Goal: Check status: Check status

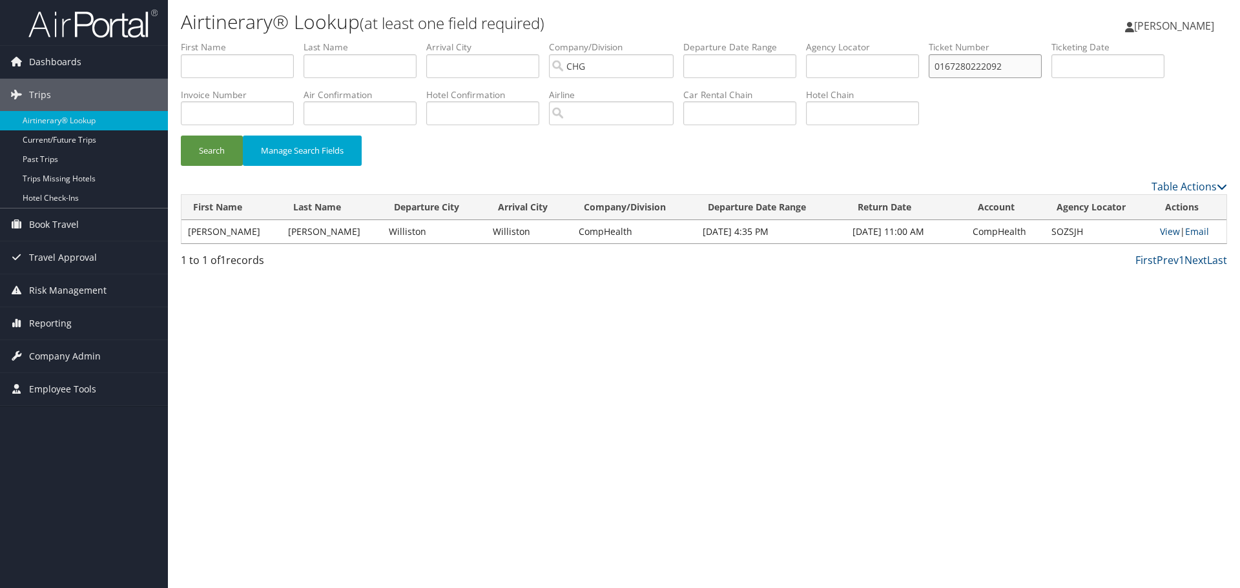
drag, startPoint x: 1025, startPoint y: 65, endPoint x: 821, endPoint y: 57, distance: 204.2
click at [821, 41] on ul "First Name Last Name Departure City Arrival City Company/Division [GEOGRAPHIC_D…" at bounding box center [704, 41] width 1046 height 0
paste input "GTBJTE"
type input "GTBJTE"
click at [212, 152] on button "Search" at bounding box center [212, 151] width 62 height 30
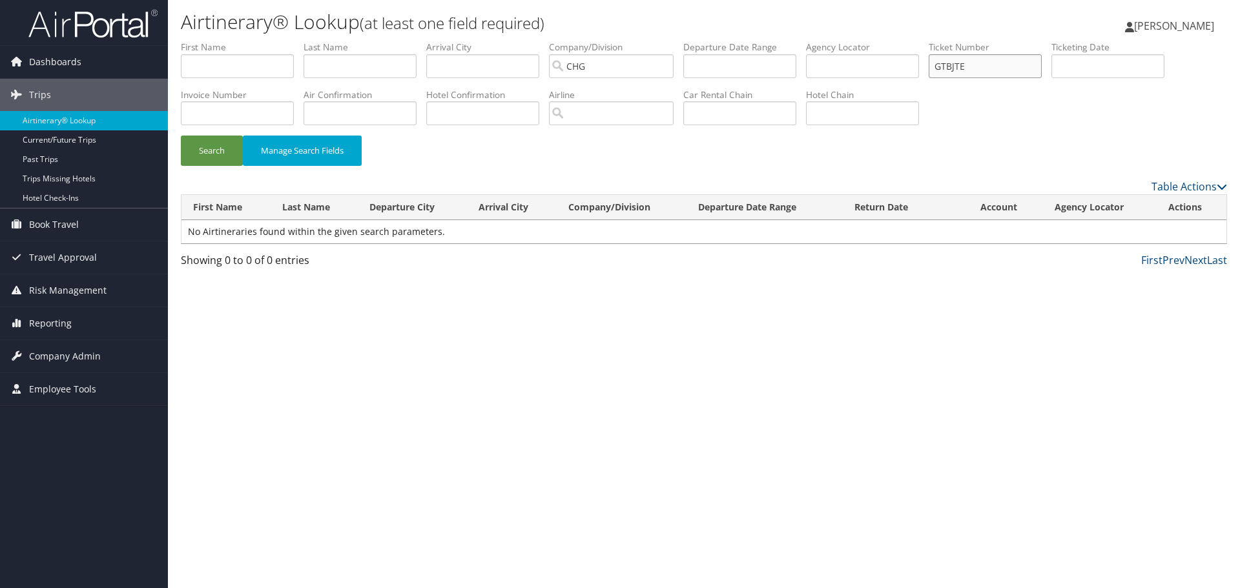
drag, startPoint x: 933, startPoint y: 55, endPoint x: 841, endPoint y: 45, distance: 92.8
click at [841, 41] on ul "First Name Last Name Departure City Arrival City Company/Division CHG Airport/C…" at bounding box center [704, 41] width 1046 height 0
click at [967, 68] on input "text" at bounding box center [985, 66] width 113 height 24
paste input "0017271290139"
type input "0017271290139"
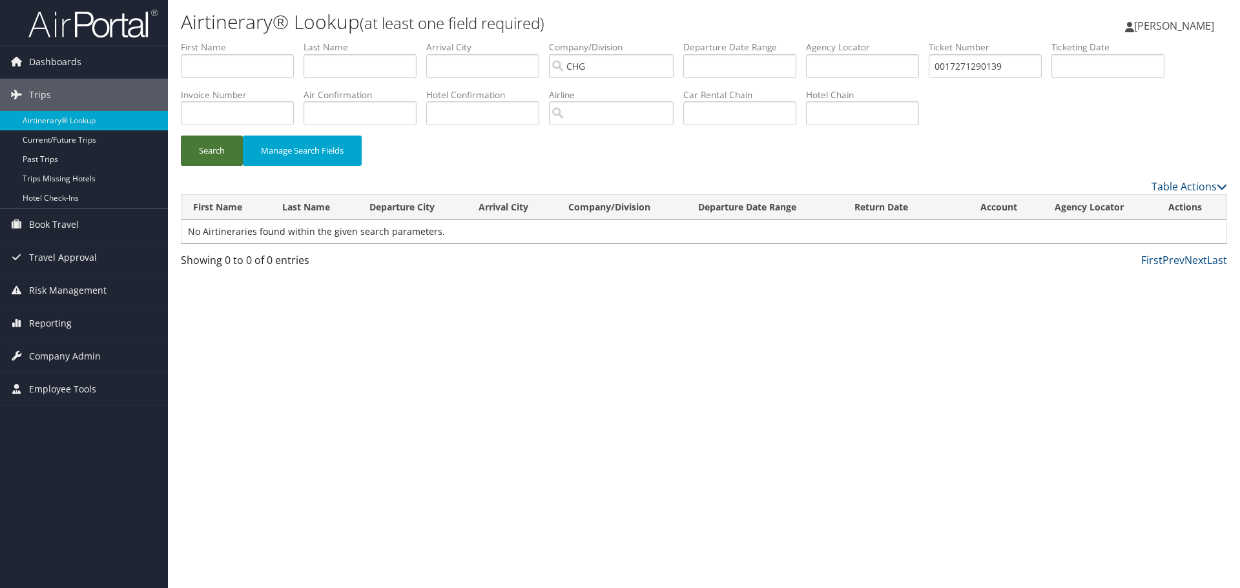
click at [231, 150] on button "Search" at bounding box center [212, 151] width 62 height 30
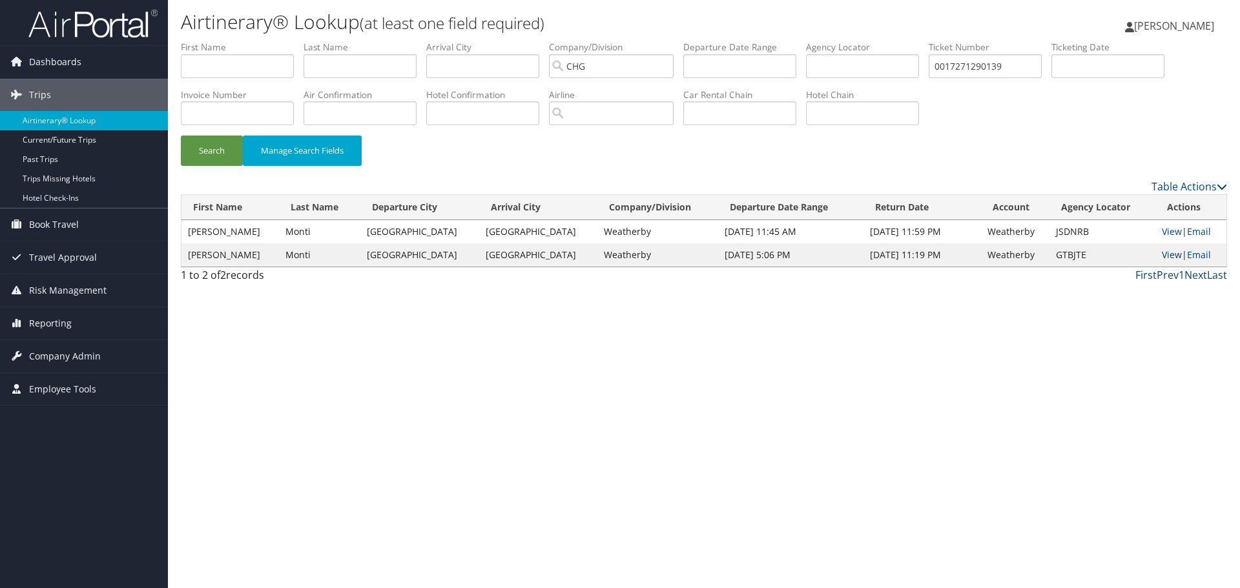
click at [1162, 254] on link "View" at bounding box center [1172, 255] width 20 height 12
drag, startPoint x: 1022, startPoint y: 68, endPoint x: 729, endPoint y: 45, distance: 294.0
click at [729, 41] on ul "First Name Last Name Departure City Arrival City Company/Division CHG Airport/C…" at bounding box center [704, 41] width 1046 height 0
paste input "0018999344198"
click at [219, 152] on button "Search" at bounding box center [212, 151] width 62 height 30
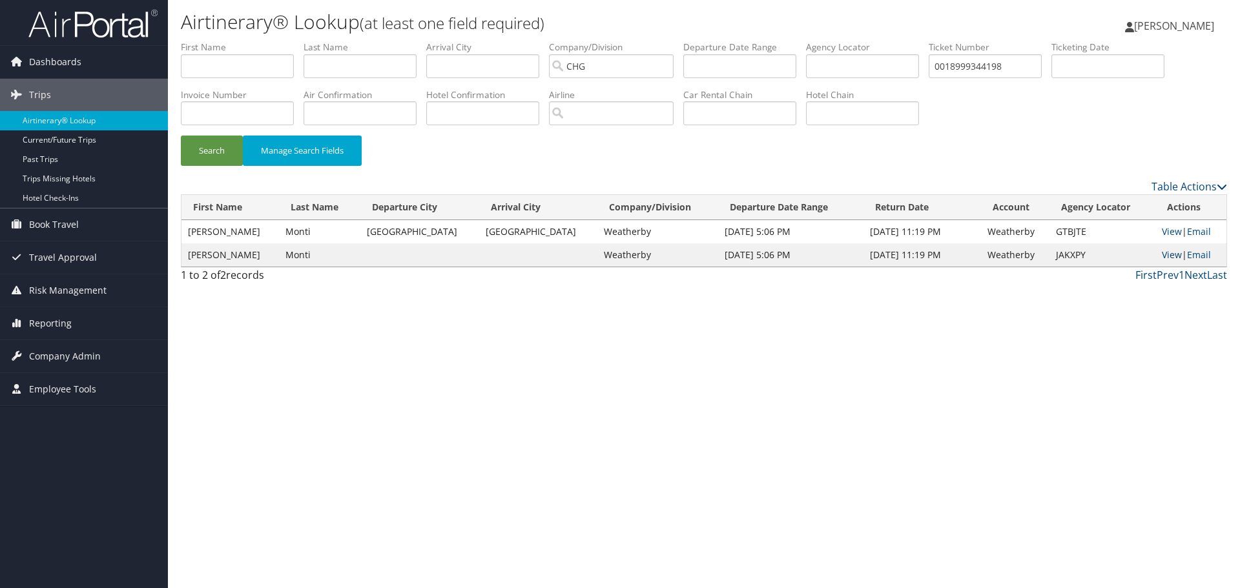
click at [1164, 253] on link "View" at bounding box center [1172, 255] width 20 height 12
drag, startPoint x: 1015, startPoint y: 66, endPoint x: 697, endPoint y: 48, distance: 318.8
click at [697, 41] on ul "First Name Last Name Departure City Arrival City Company/Division CHG Airport/C…" at bounding box center [704, 41] width 1046 height 0
click at [1165, 227] on link "View" at bounding box center [1172, 231] width 20 height 12
drag, startPoint x: 994, startPoint y: 65, endPoint x: 666, endPoint y: 57, distance: 328.7
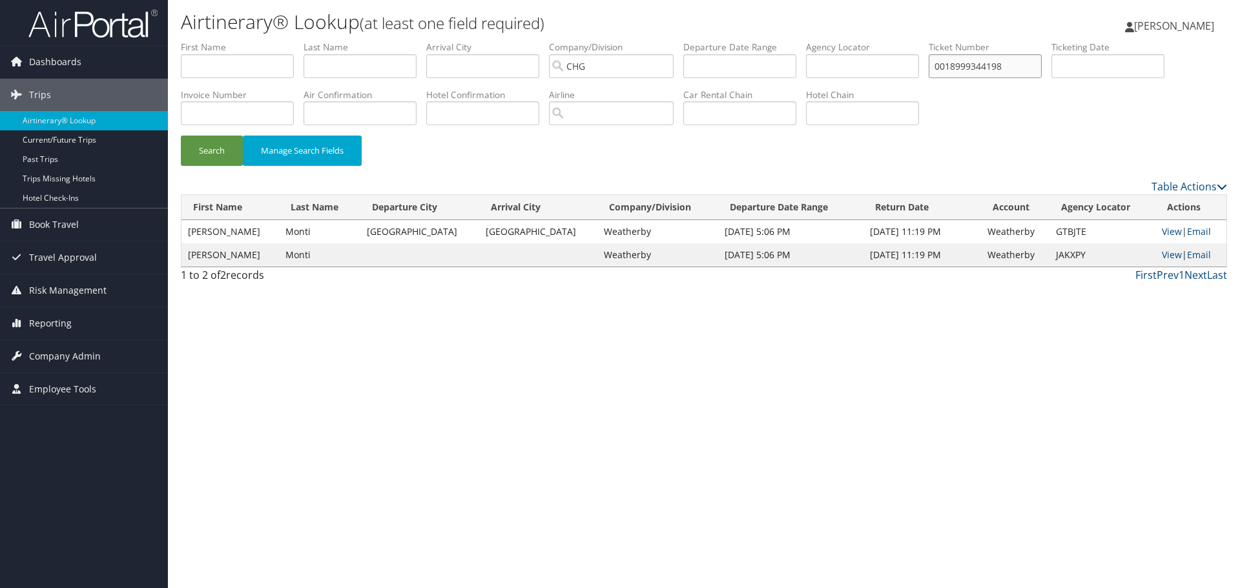
click at [674, 41] on ul "First Name Last Name Departure City Arrival City Company/Division CHG Airport/C…" at bounding box center [704, 41] width 1046 height 0
paste input "text"
type input "0"
click at [971, 68] on input "text" at bounding box center [985, 66] width 113 height 24
paste input "0167271290154"
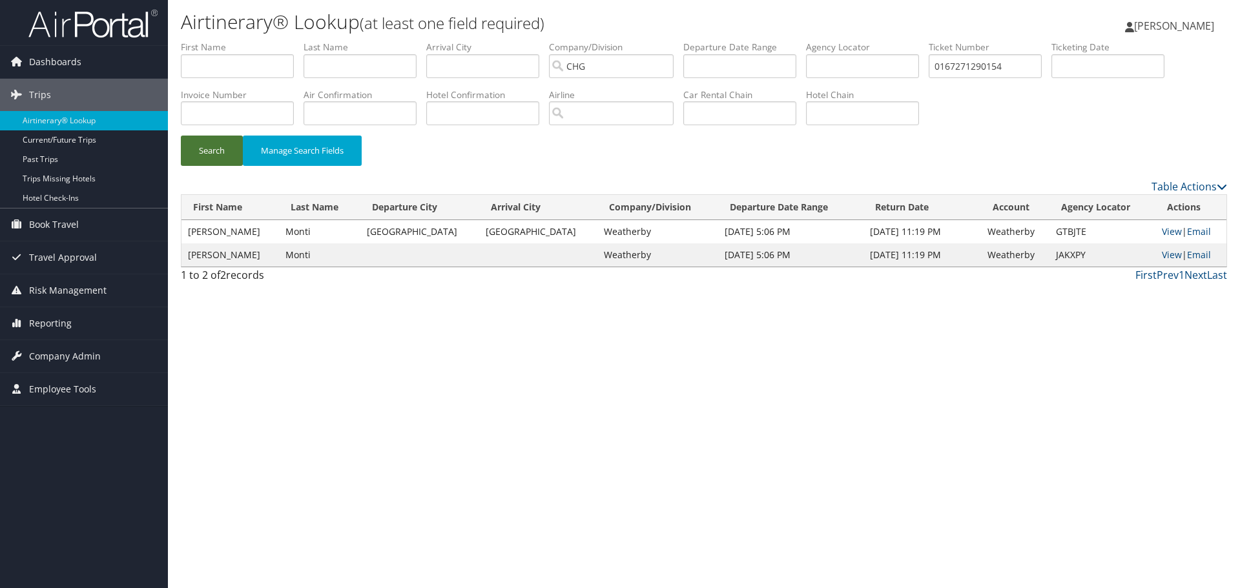
click at [220, 150] on button "Search" at bounding box center [212, 151] width 62 height 30
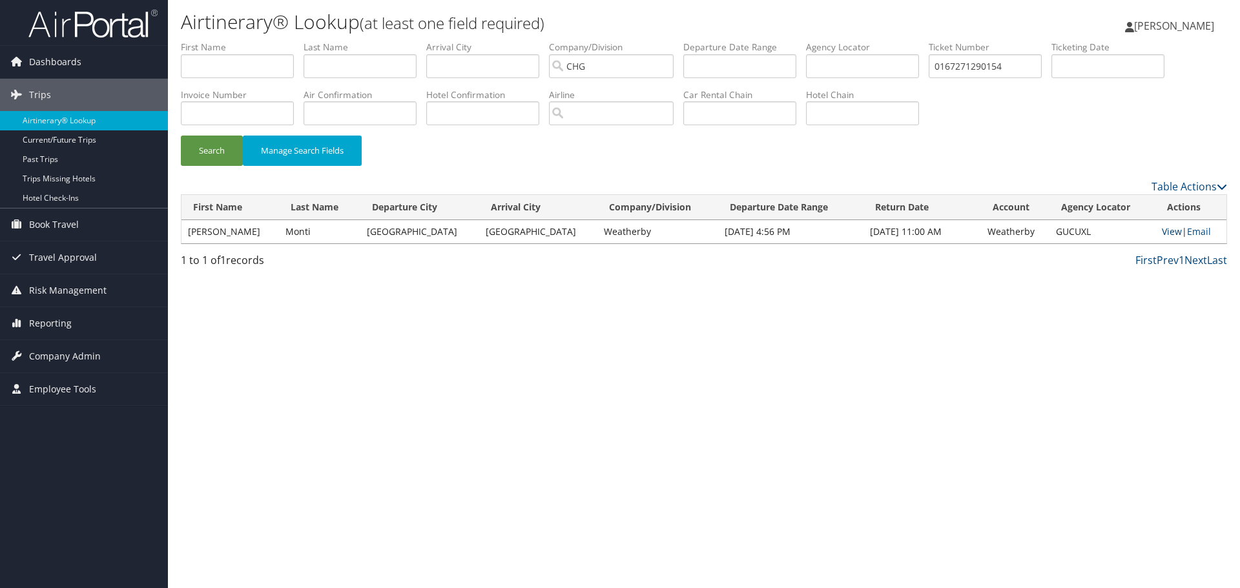
click at [1163, 231] on link "View" at bounding box center [1172, 231] width 20 height 12
drag, startPoint x: 1014, startPoint y: 65, endPoint x: 766, endPoint y: 48, distance: 249.2
click at [801, 41] on ul "First Name Last Name Departure City Arrival City Company/Division CHG Airport/C…" at bounding box center [704, 41] width 1046 height 0
drag, startPoint x: 1021, startPoint y: 65, endPoint x: 535, endPoint y: 90, distance: 486.2
click at [535, 41] on ul "First Name Last Name Departure City Arrival City Company/Division CHG Airport/C…" at bounding box center [704, 41] width 1046 height 0
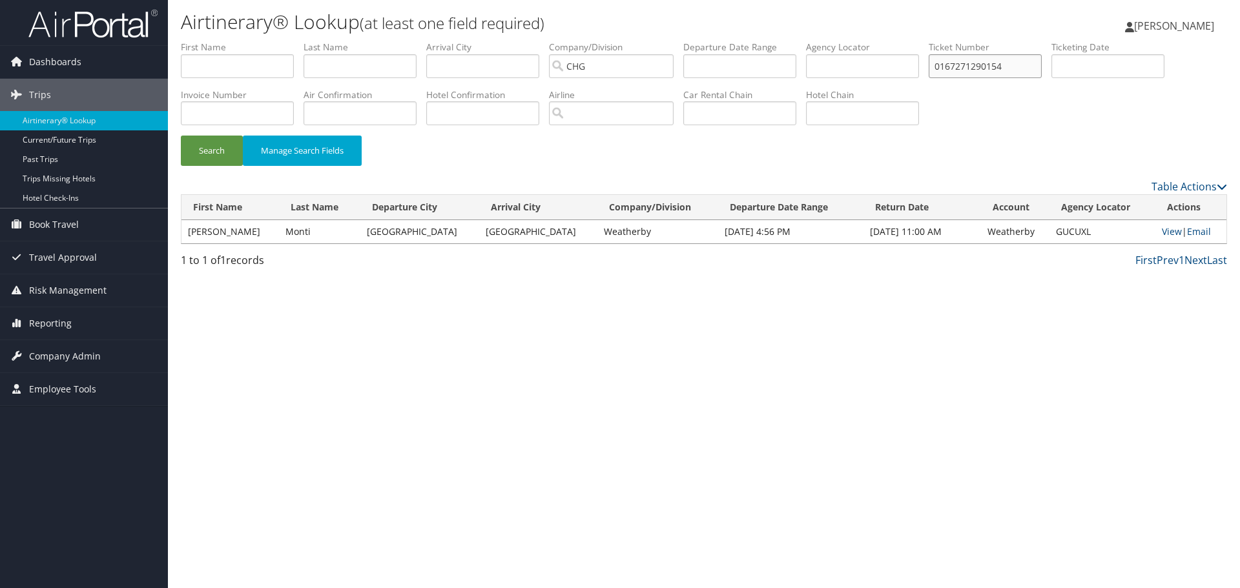
paste input "162892412"
type input "0167162892412"
click at [207, 149] on button "Search" at bounding box center [212, 151] width 62 height 30
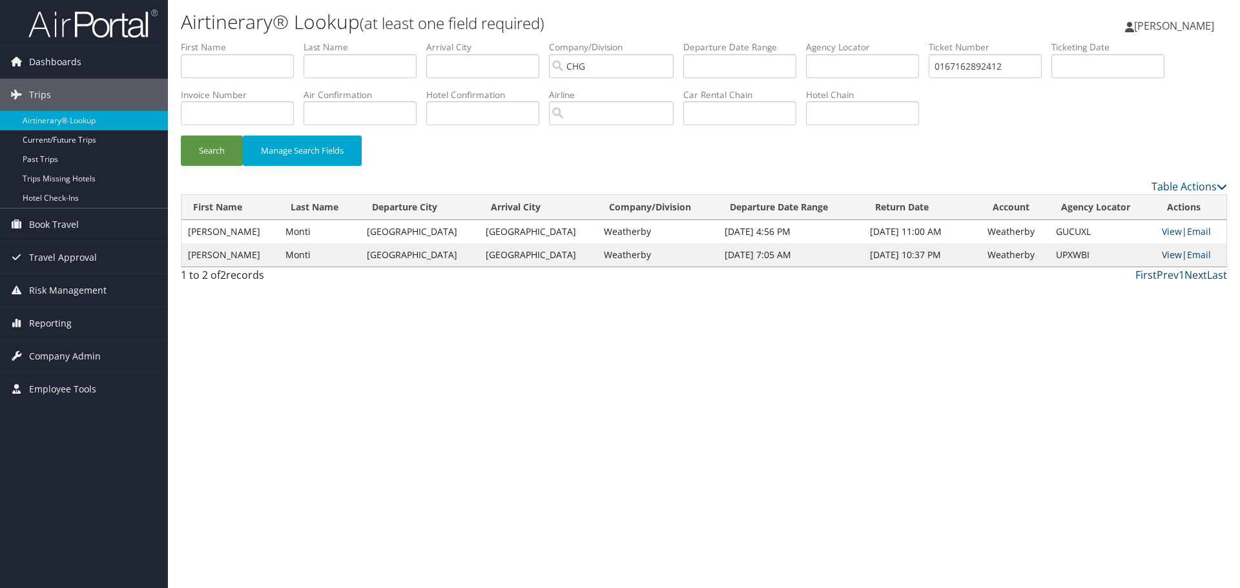
click at [1164, 254] on link "View" at bounding box center [1172, 255] width 20 height 12
drag, startPoint x: 1019, startPoint y: 64, endPoint x: 555, endPoint y: 2, distance: 467.7
click at [548, 0] on html "Menu Dashboards ► AirPortal 360™ (Manager) AirPortal 360™ (Agent) My Travel Das…" at bounding box center [620, 294] width 1240 height 588
paste input "0167275886377"
type input "0167275886377"
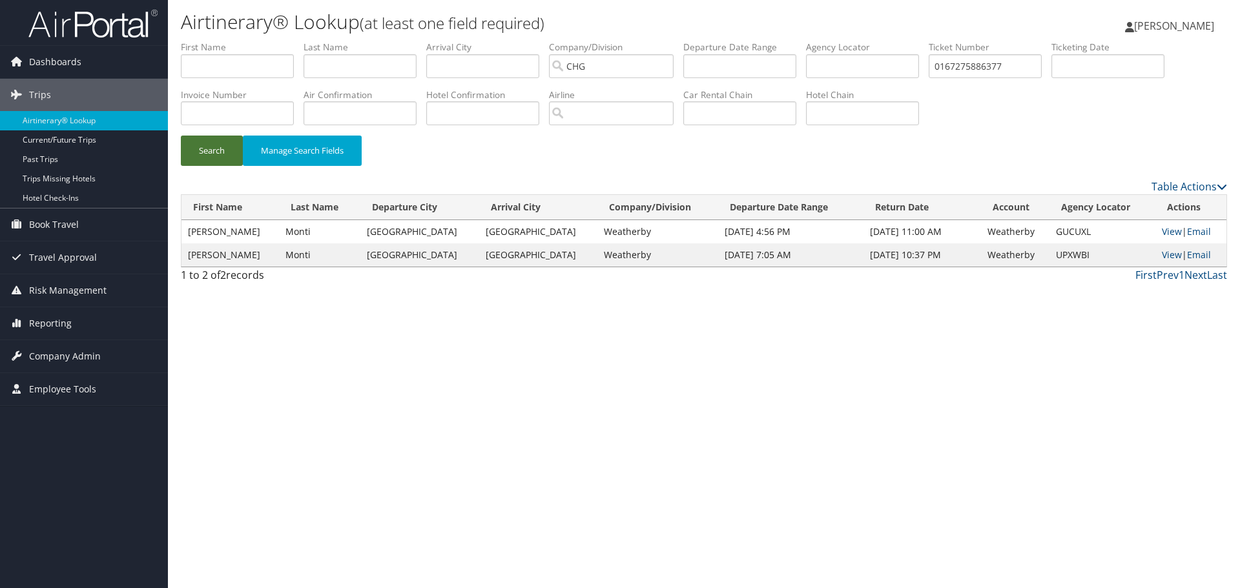
click at [216, 149] on button "Search" at bounding box center [212, 151] width 62 height 30
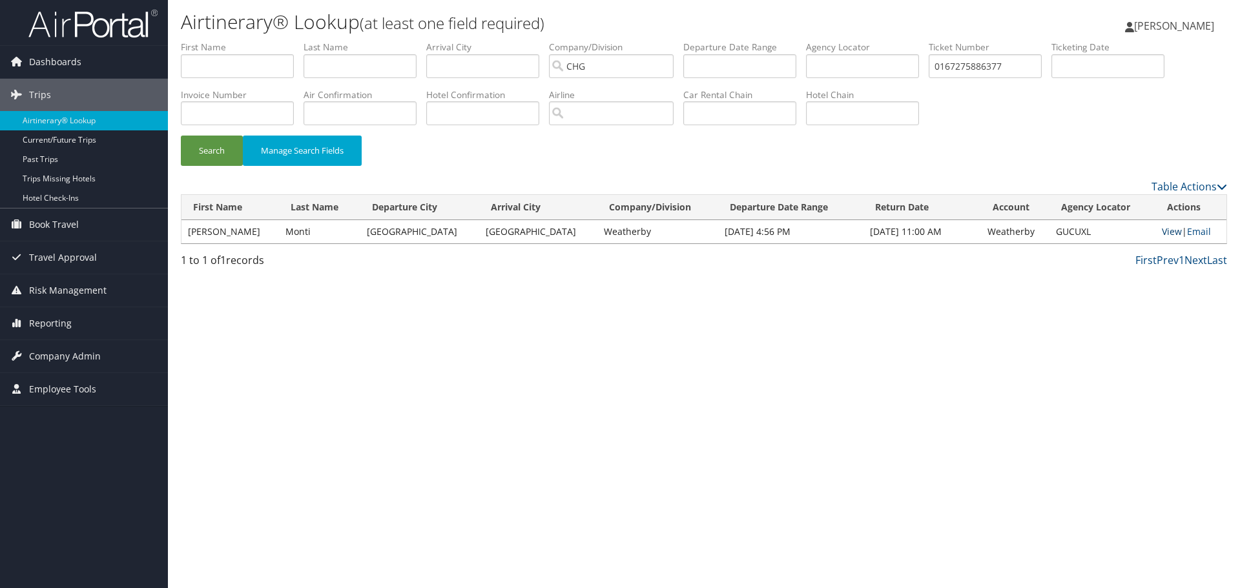
click at [1162, 231] on link "View" at bounding box center [1172, 231] width 20 height 12
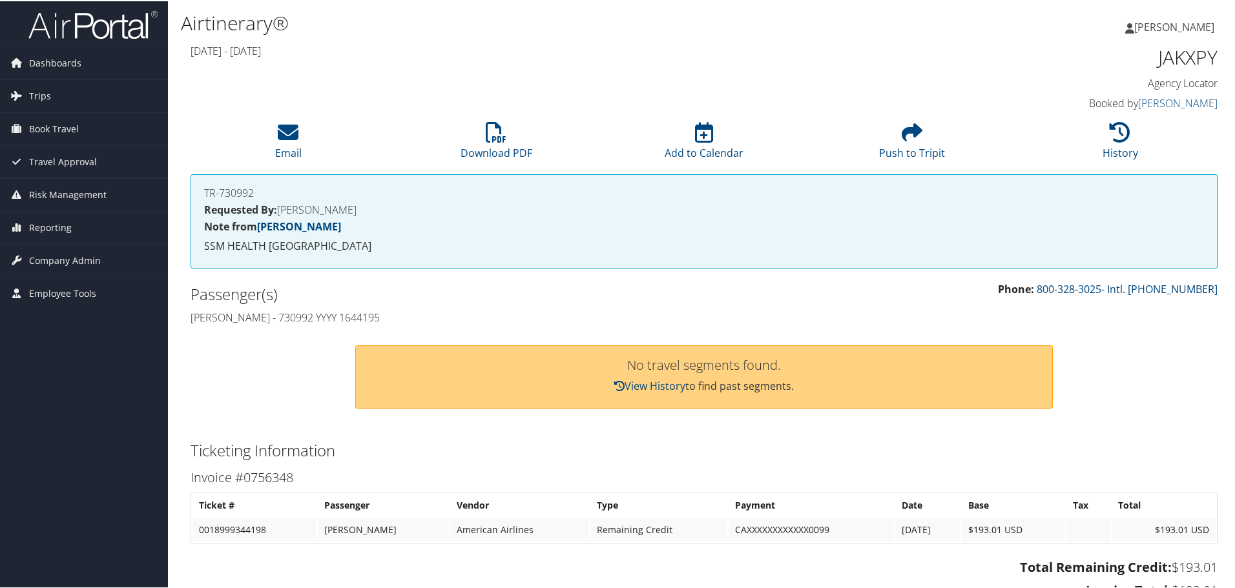
drag, startPoint x: 382, startPoint y: 315, endPoint x: 278, endPoint y: 315, distance: 103.3
click at [278, 315] on h4 "Jennifer Monti - 730992 YYYY 1644195" at bounding box center [442, 316] width 504 height 14
copy h4 "730992 YYYY 1644195"
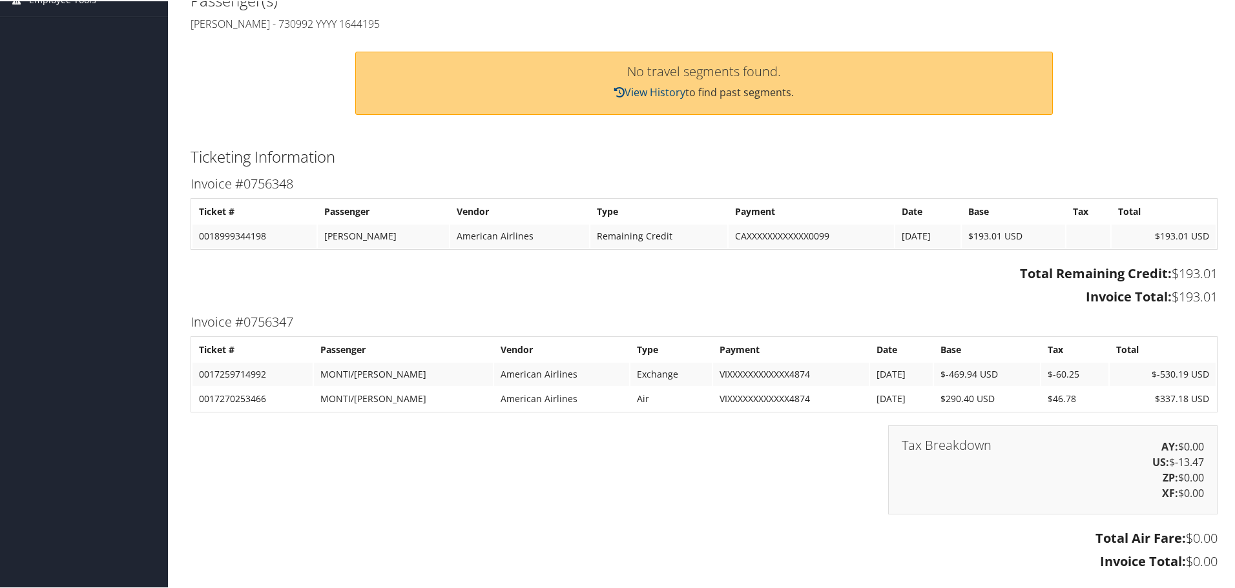
scroll to position [263, 0]
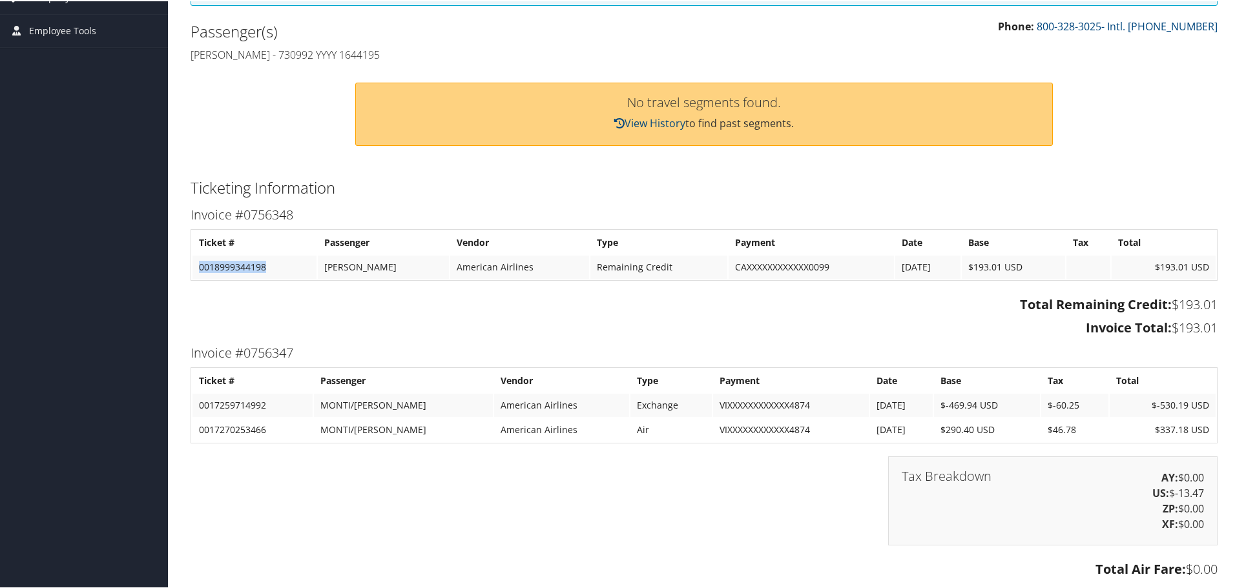
drag, startPoint x: 268, startPoint y: 266, endPoint x: 201, endPoint y: 272, distance: 66.8
click at [201, 272] on td "0018999344198" at bounding box center [254, 265] width 124 height 23
copy td "0018999344198"
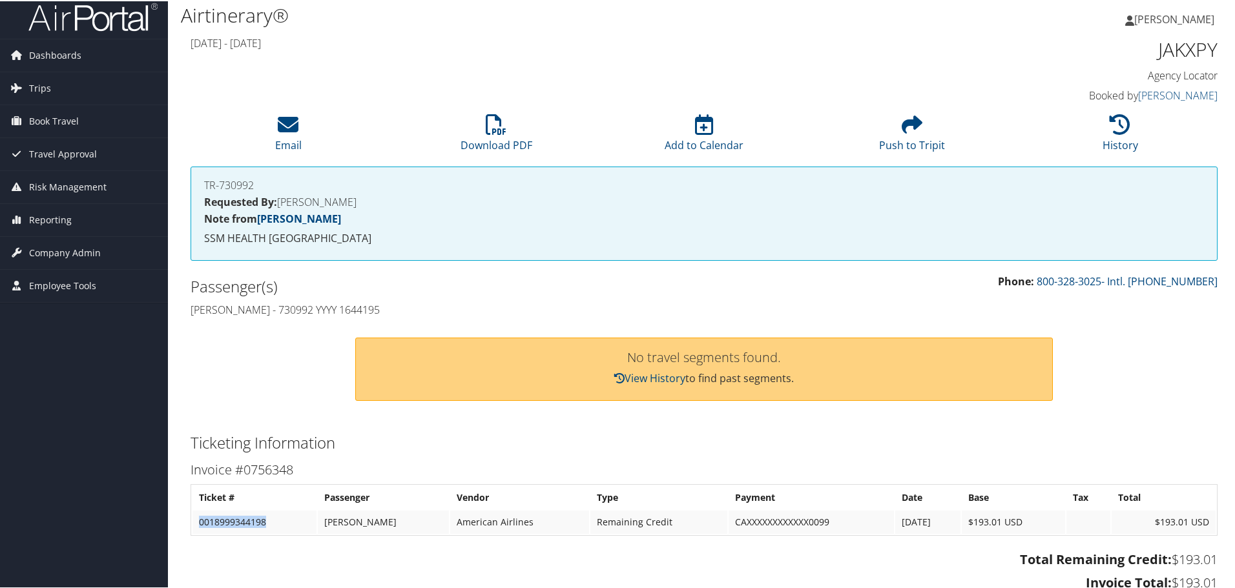
scroll to position [0, 0]
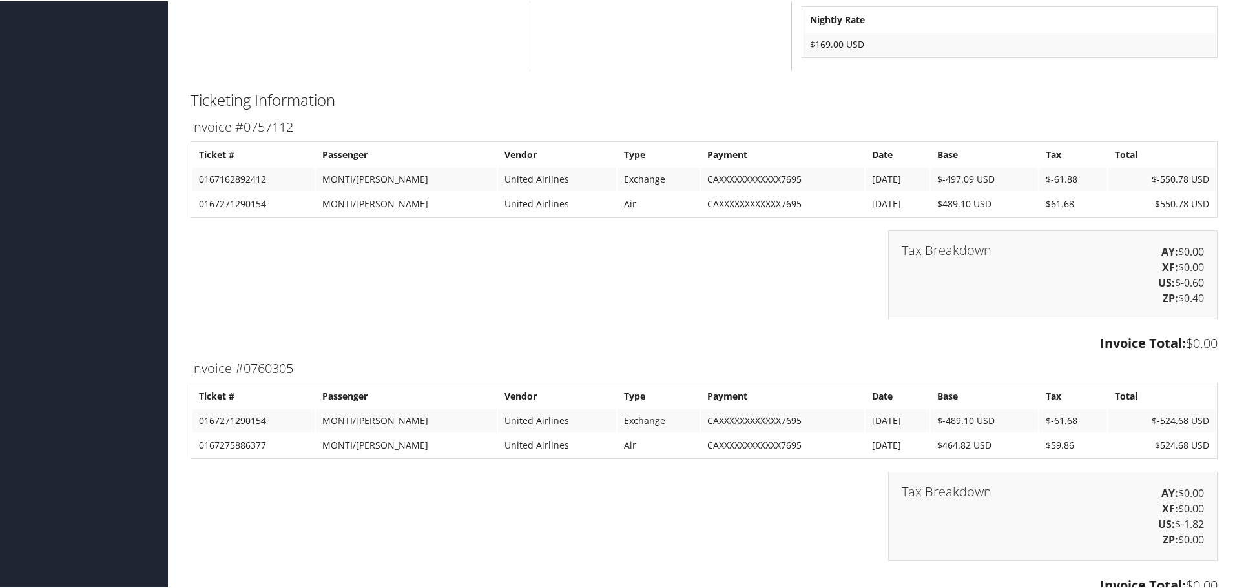
scroll to position [1550, 0]
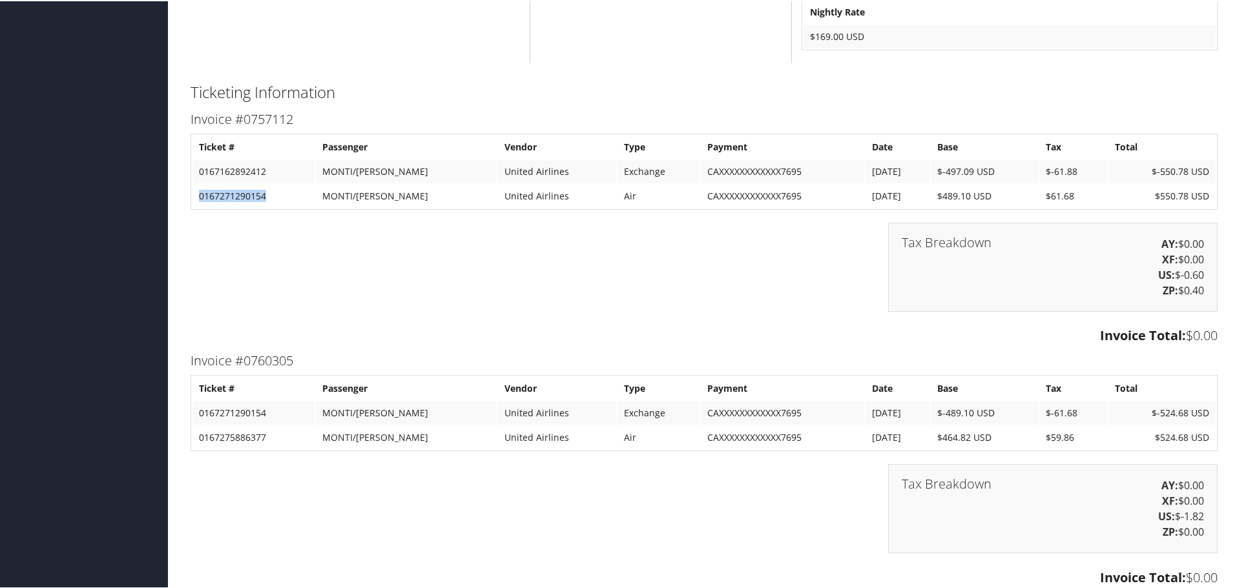
drag, startPoint x: 265, startPoint y: 194, endPoint x: 200, endPoint y: 193, distance: 65.9
click at [200, 193] on td "0167271290154" at bounding box center [253, 194] width 122 height 23
copy td "0167271290154"
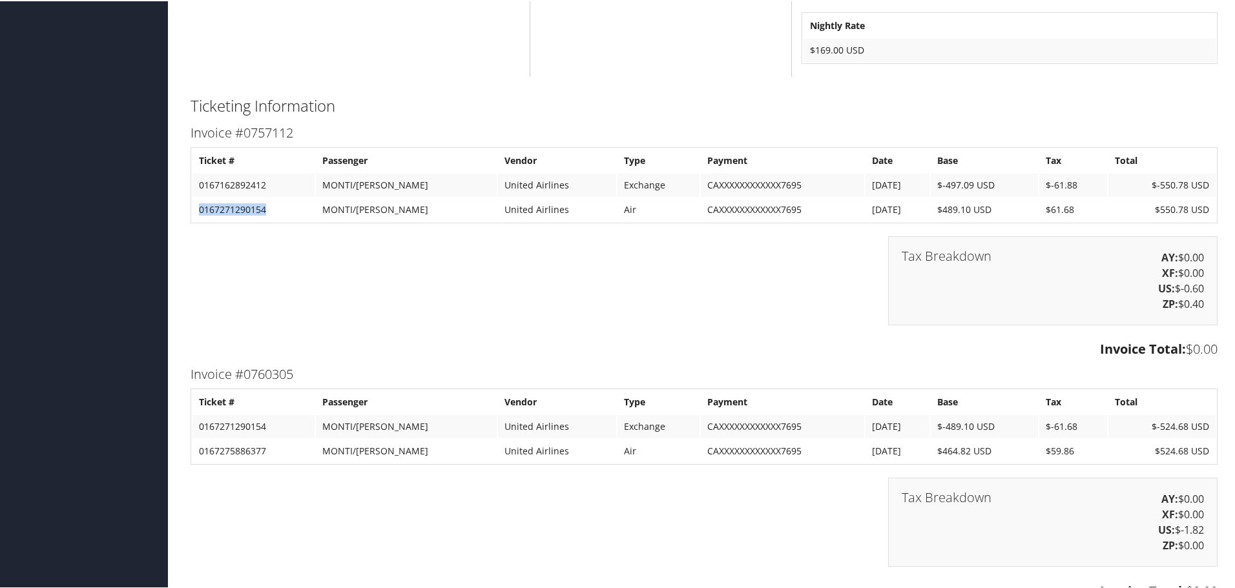
scroll to position [1485, 0]
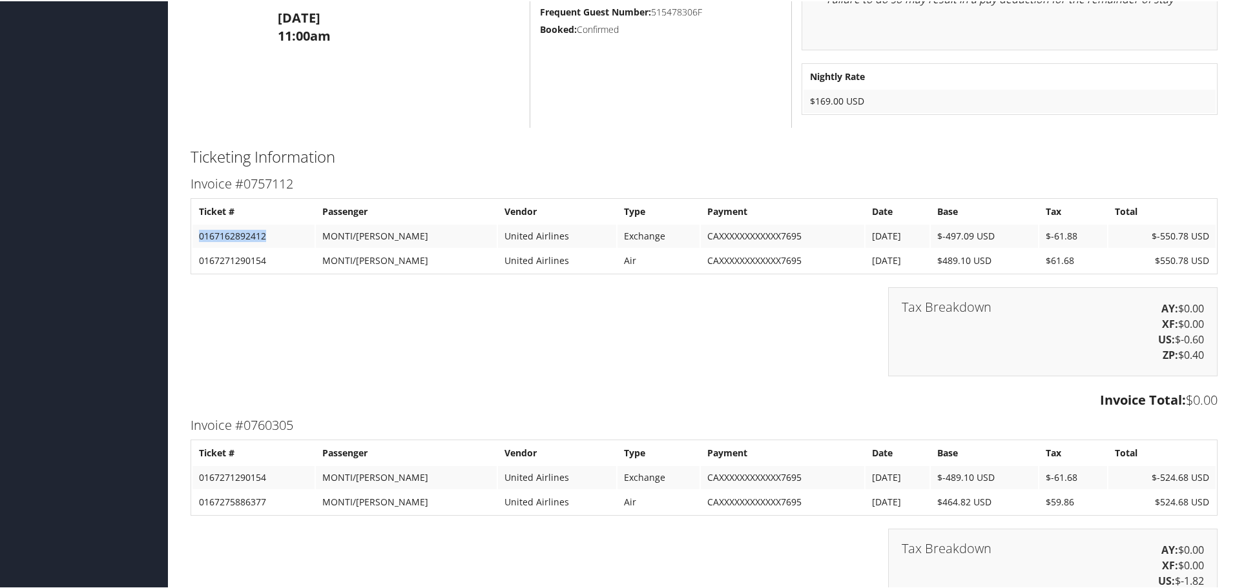
drag, startPoint x: 266, startPoint y: 236, endPoint x: 201, endPoint y: 241, distance: 65.4
click at [201, 241] on td "0167162892412" at bounding box center [253, 234] width 122 height 23
copy td "0167162892412"
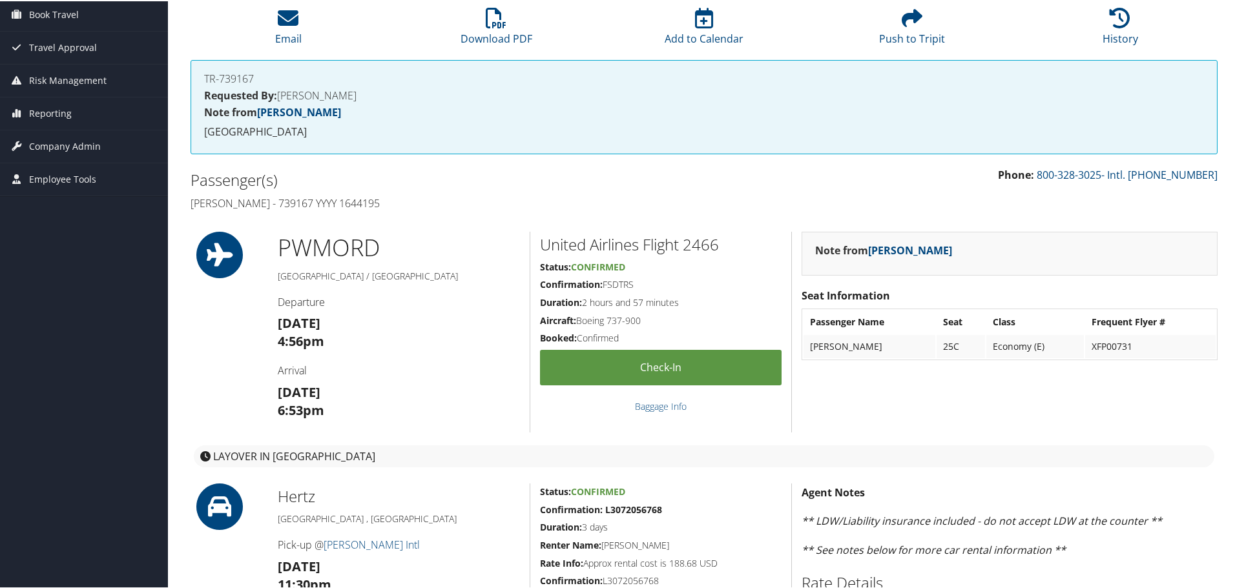
scroll to position [0, 0]
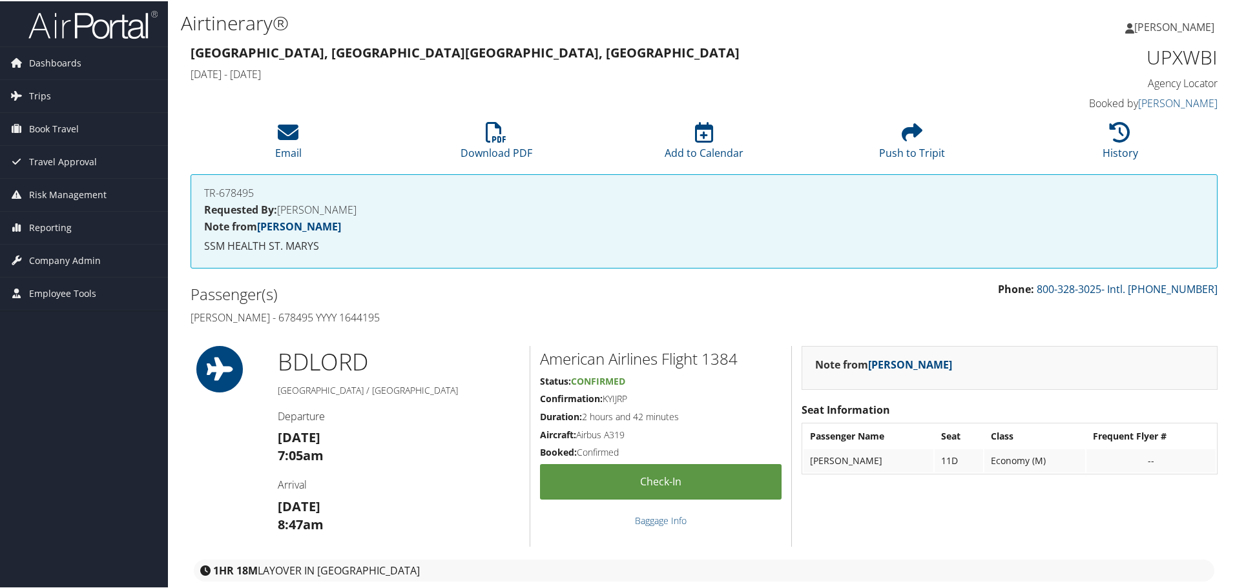
drag, startPoint x: 381, startPoint y: 317, endPoint x: 277, endPoint y: 316, distance: 104.0
click at [277, 316] on h4 "Jennifer Monti - 678495 YYYY 1644195" at bounding box center [442, 316] width 504 height 14
copy h4 "678495 YYYY 1644195"
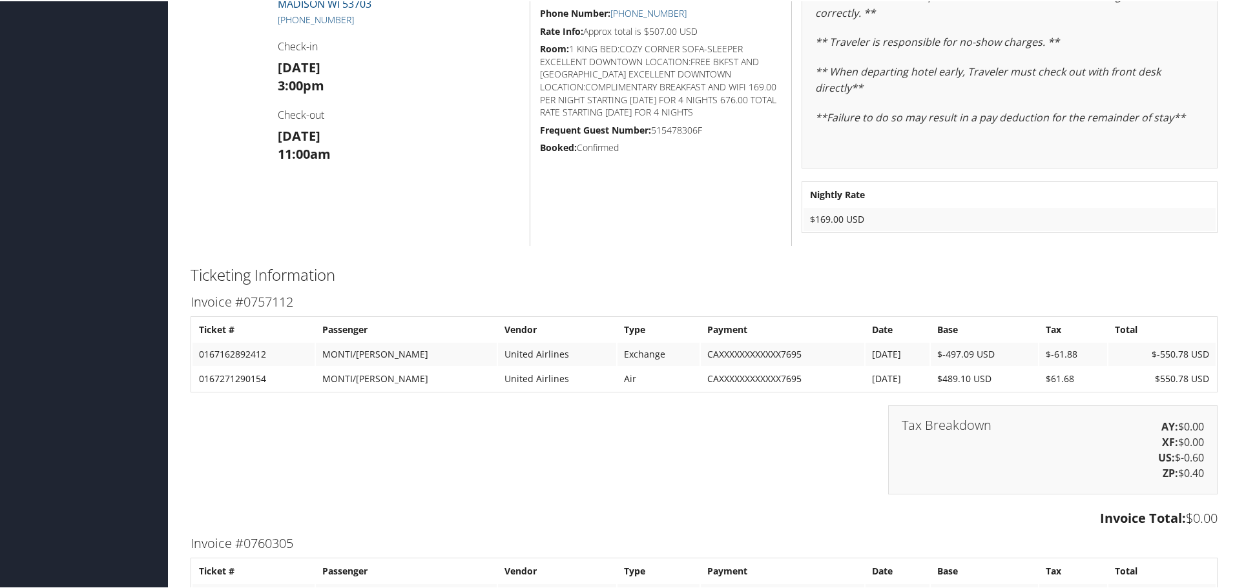
scroll to position [1550, 0]
